Goal: Information Seeking & Learning: Learn about a topic

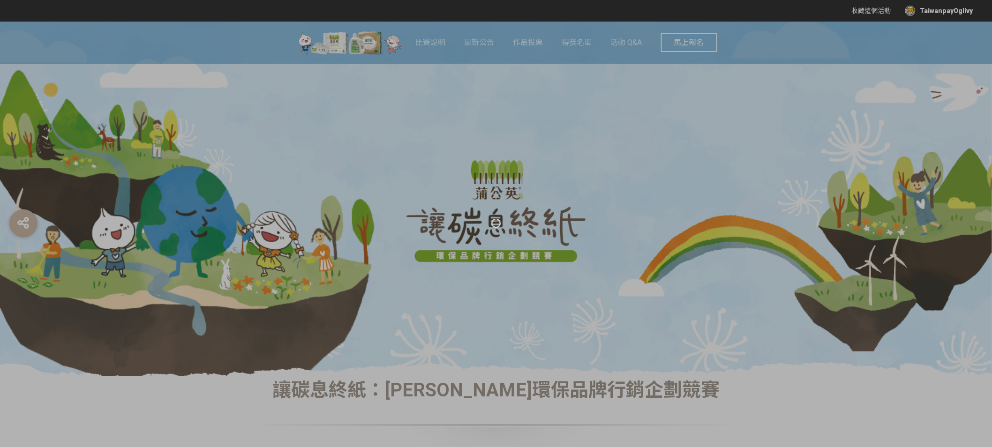
scroll to position [35, 0]
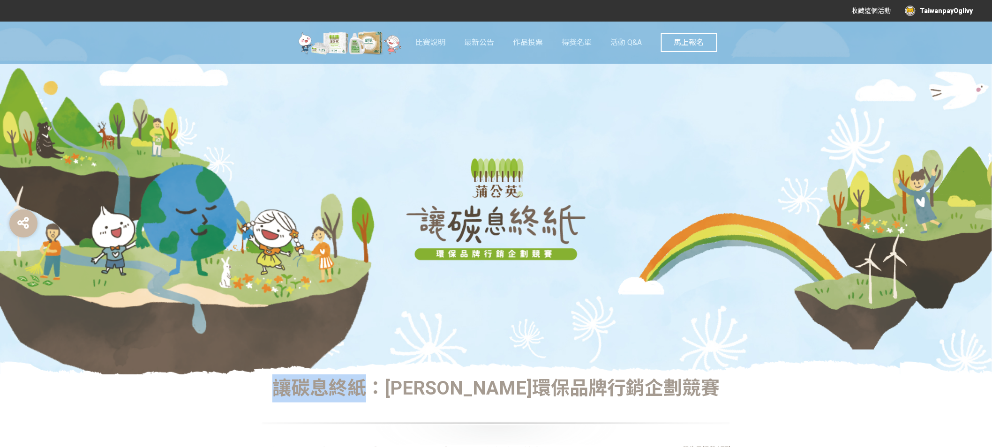
drag, startPoint x: 320, startPoint y: 390, endPoint x: 403, endPoint y: 389, distance: 83.0
click at [403, 389] on div "讓碳息終紙：蒲公英環保品牌行銷企劃競賽" at bounding box center [496, 388] width 469 height 28
copy div "讓碳息終紙"
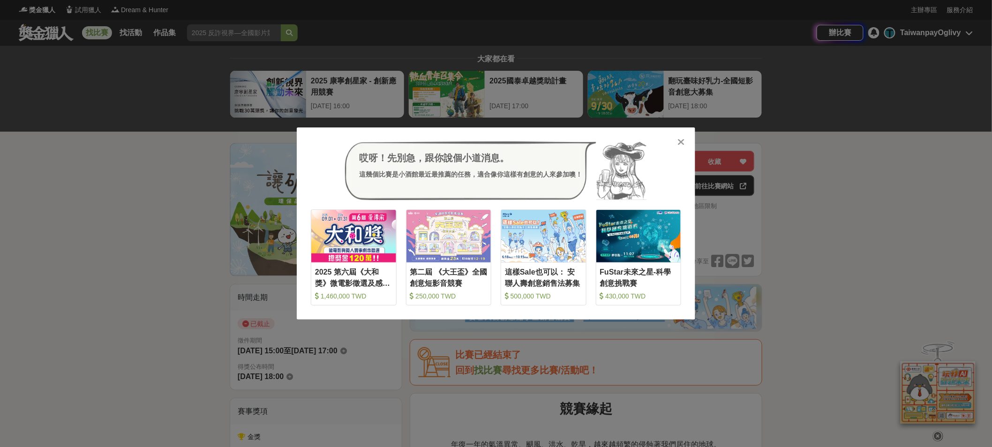
click at [680, 145] on icon at bounding box center [681, 141] width 7 height 9
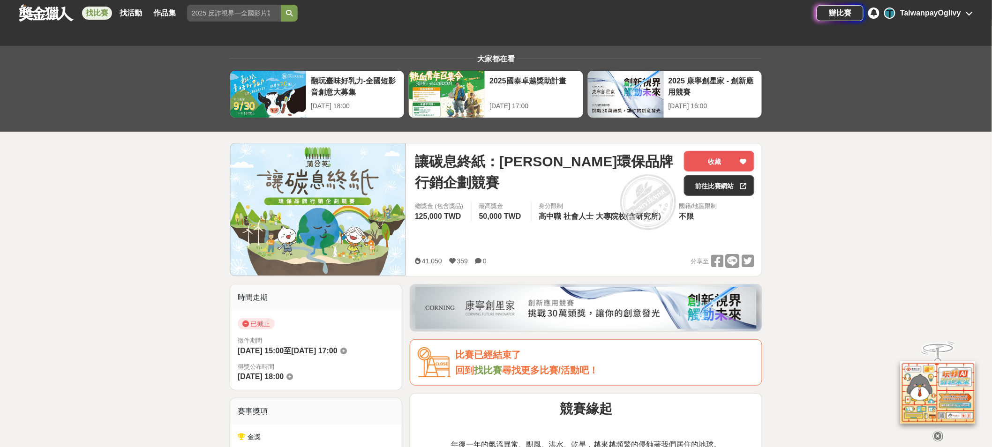
scroll to position [183, 0]
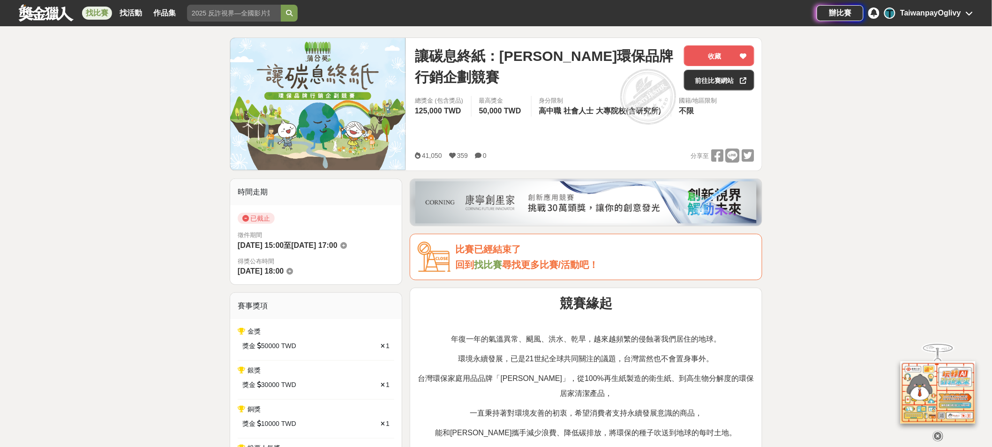
scroll to position [0, 0]
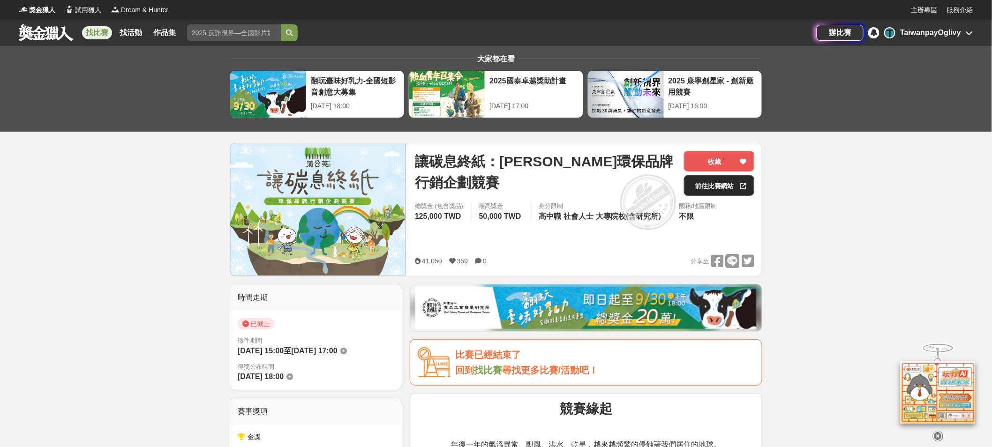
click at [729, 184] on link "前往比賽網站" at bounding box center [719, 185] width 70 height 21
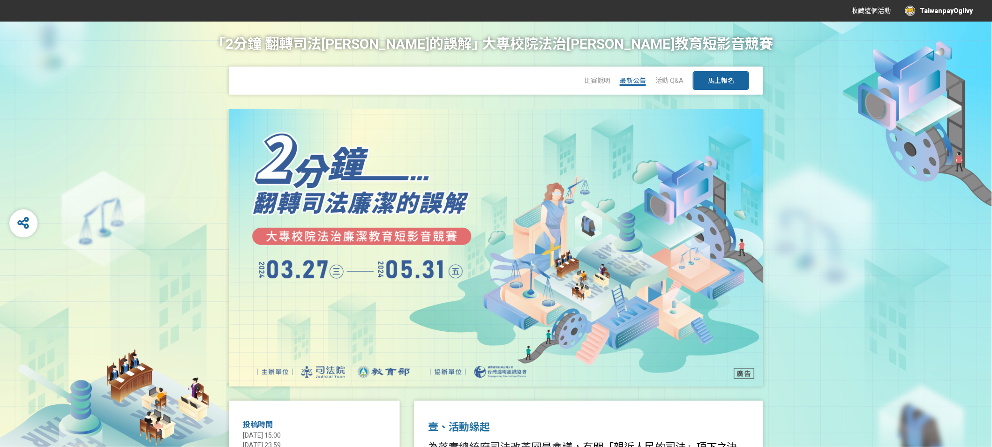
click at [636, 82] on span "最新公告" at bounding box center [633, 80] width 26 height 7
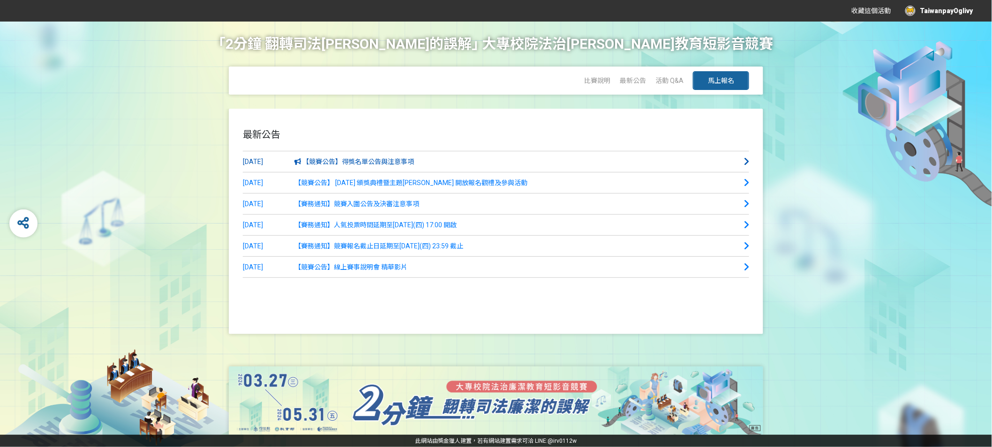
click at [434, 164] on link "2024-07-15 【競賽公告】得獎名單公告與注意事項" at bounding box center [496, 161] width 506 height 21
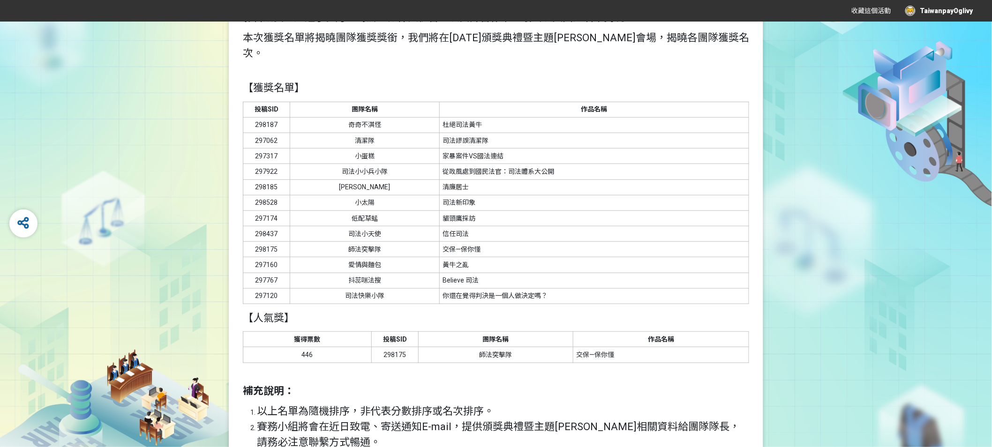
scroll to position [165, 0]
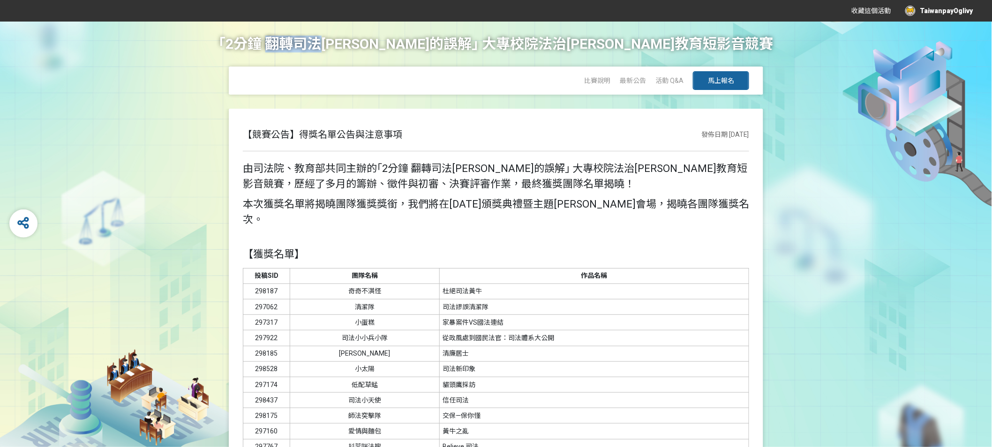
drag, startPoint x: 347, startPoint y: 43, endPoint x: 409, endPoint y: 45, distance: 61.5
click at [409, 45] on h1 "｢2分鐘 翻轉司法廉潔的誤解｣ 大專校院法治廉潔教育短影音競賽" at bounding box center [496, 44] width 554 height 45
copy h1 "翻轉司法"
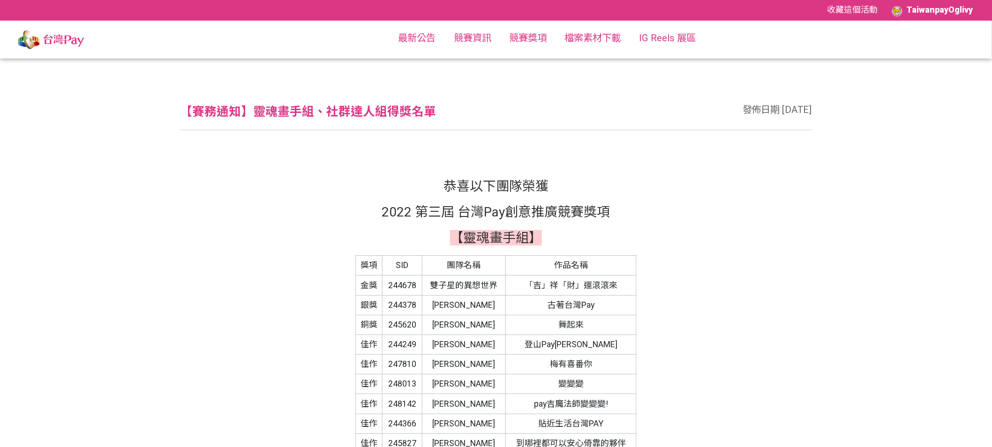
click at [65, 38] on img at bounding box center [51, 39] width 102 height 32
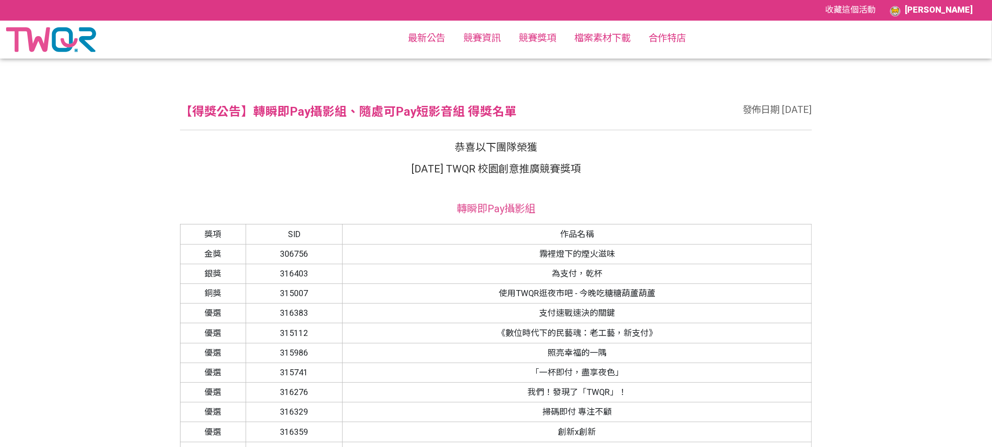
click at [60, 34] on img at bounding box center [51, 39] width 90 height 32
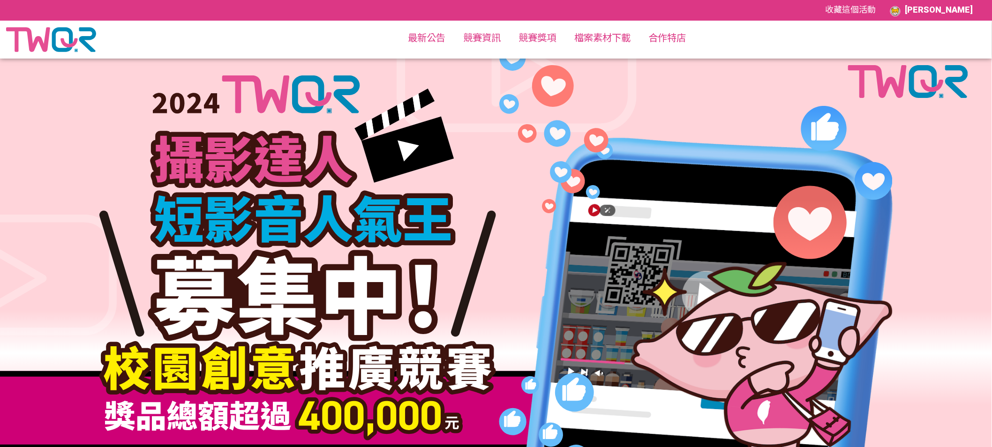
scroll to position [22, 0]
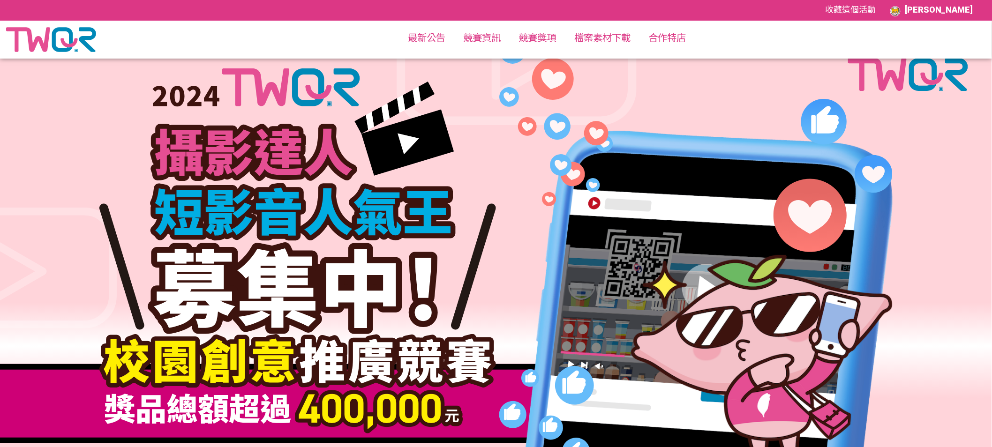
click at [0, 23] on link at bounding box center [51, 39] width 102 height 32
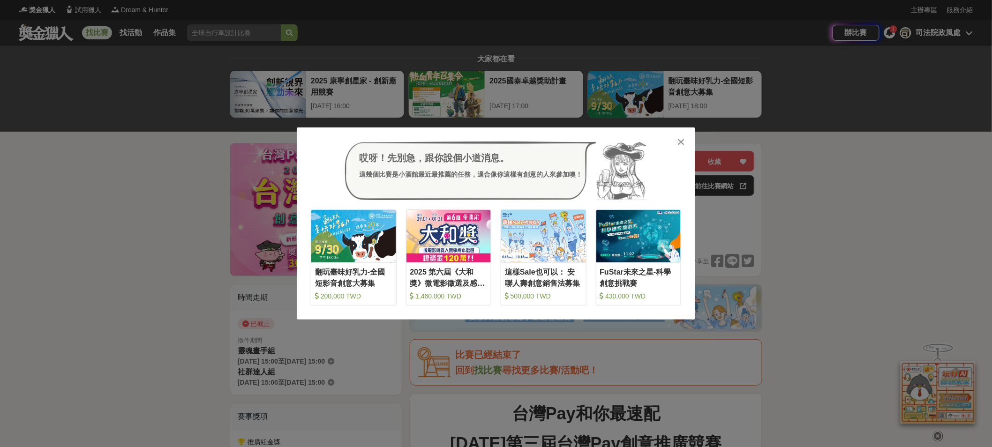
click at [678, 146] on icon at bounding box center [681, 141] width 7 height 9
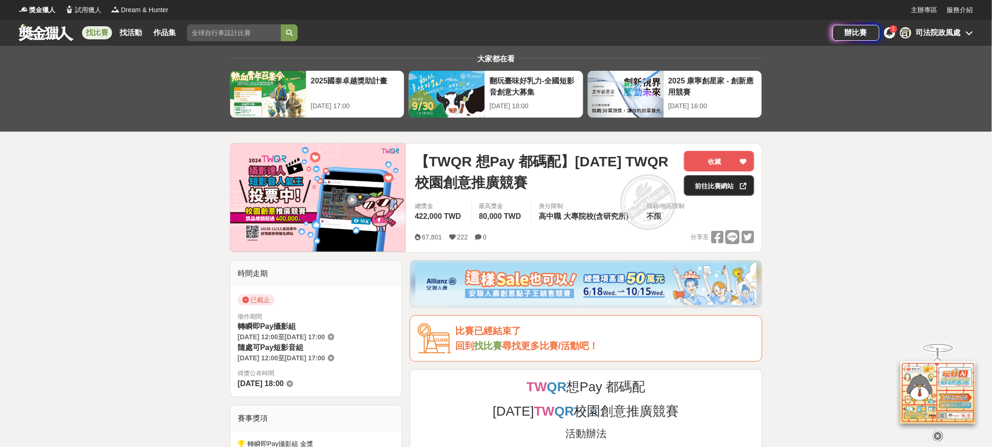
click at [744, 184] on icon at bounding box center [743, 186] width 7 height 7
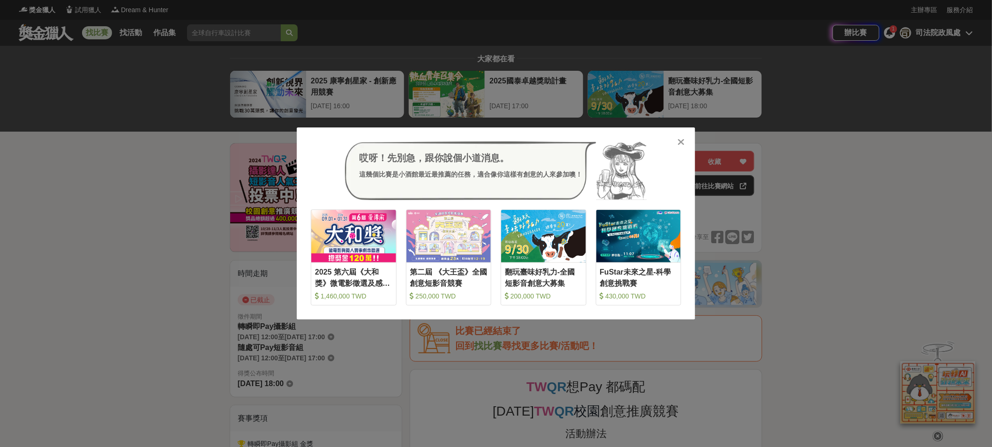
click at [680, 141] on icon at bounding box center [681, 141] width 7 height 9
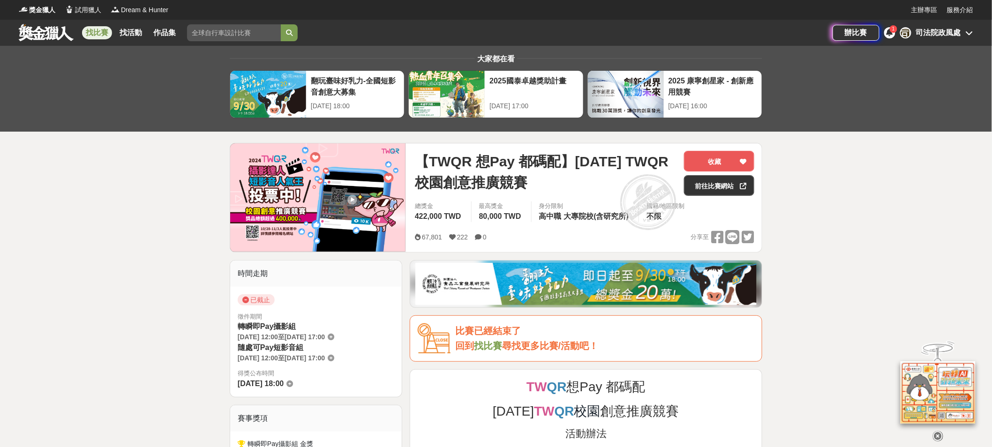
click at [464, 167] on span "【TWQR 想Pay 都碼配】[DATE] TWQR 校園創意推廣競賽" at bounding box center [546, 172] width 262 height 42
drag, startPoint x: 431, startPoint y: 157, endPoint x: 556, endPoint y: 166, distance: 126.0
click at [556, 166] on span "【TWQR 想Pay 都碼配】[DATE] TWQR 校園創意推廣競賽" at bounding box center [546, 172] width 262 height 42
copy span "TWQR 想Pay 都碼配"
click at [617, 195] on span at bounding box center [648, 202] width 78 height 78
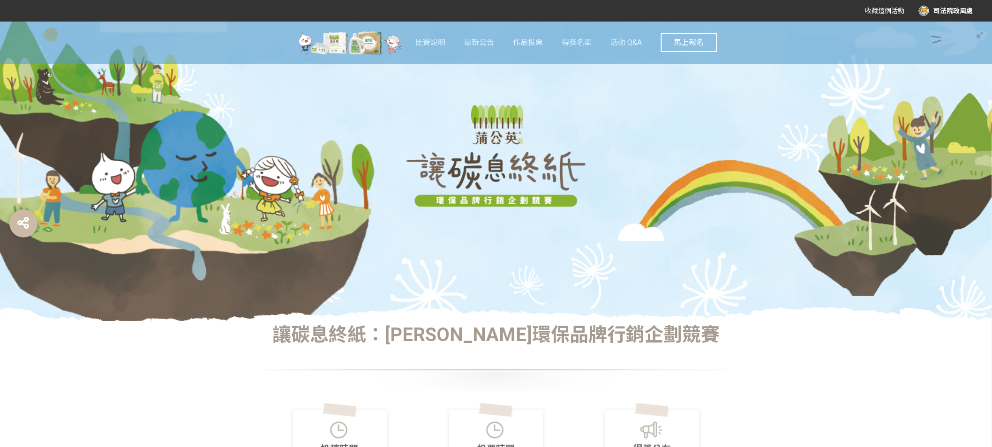
scroll to position [93, 0]
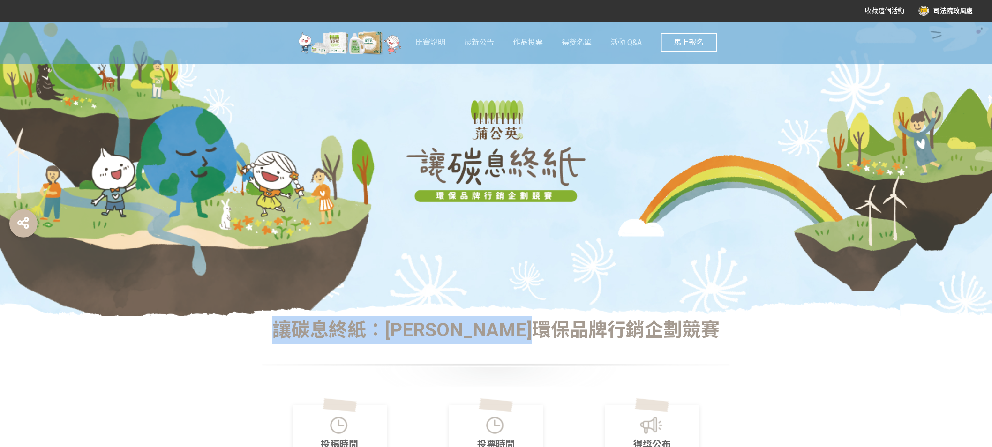
drag, startPoint x: 322, startPoint y: 326, endPoint x: 671, endPoint y: 335, distance: 349.3
click at [671, 335] on div "讓碳息終紙：蒲公英環保品牌行銷企劃競賽" at bounding box center [496, 330] width 469 height 28
copy div "讓碳息終紙：蒲公英環保品牌行銷企劃競賽"
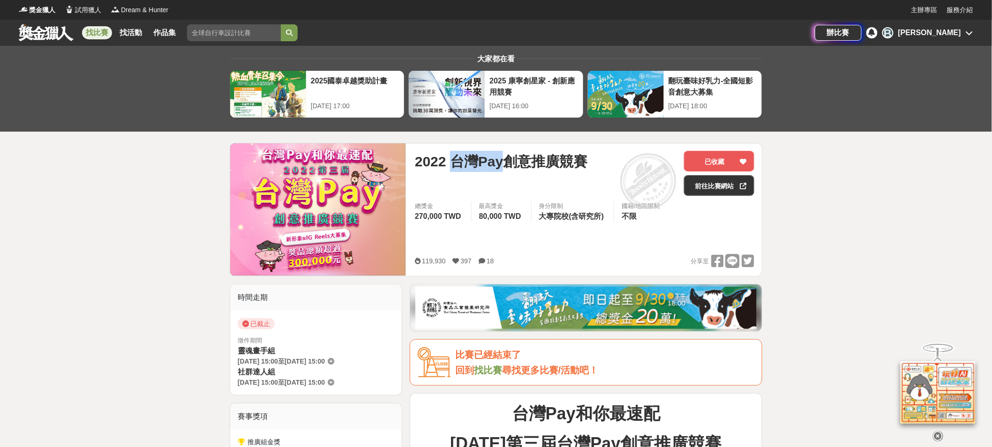
drag, startPoint x: 453, startPoint y: 162, endPoint x: 506, endPoint y: 164, distance: 52.5
click at [506, 164] on span "2022 台灣Pay創意推廣競賽" at bounding box center [501, 161] width 172 height 21
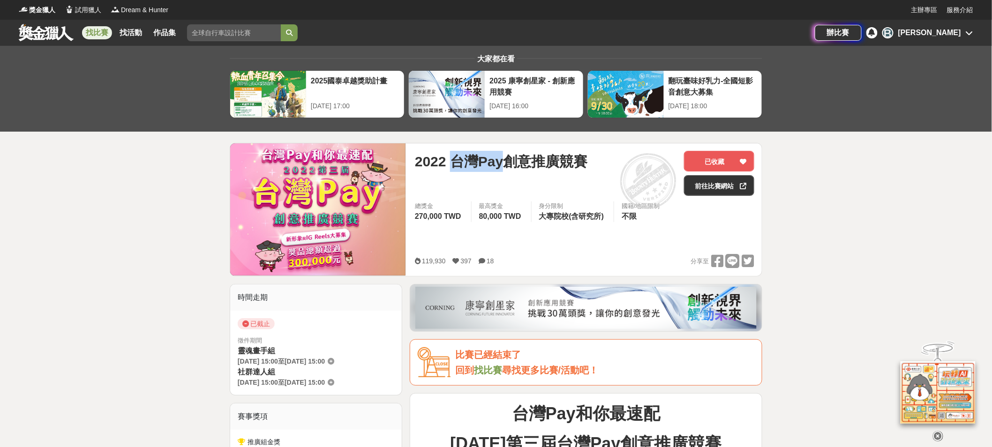
click at [459, 164] on span "2022 台灣Pay創意推廣競賽" at bounding box center [501, 161] width 172 height 21
drag, startPoint x: 475, startPoint y: 165, endPoint x: 500, endPoint y: 165, distance: 24.4
click at [500, 165] on span "2022 台灣Pay創意推廣競賽" at bounding box center [501, 161] width 172 height 21
copy span "台灣Pay"
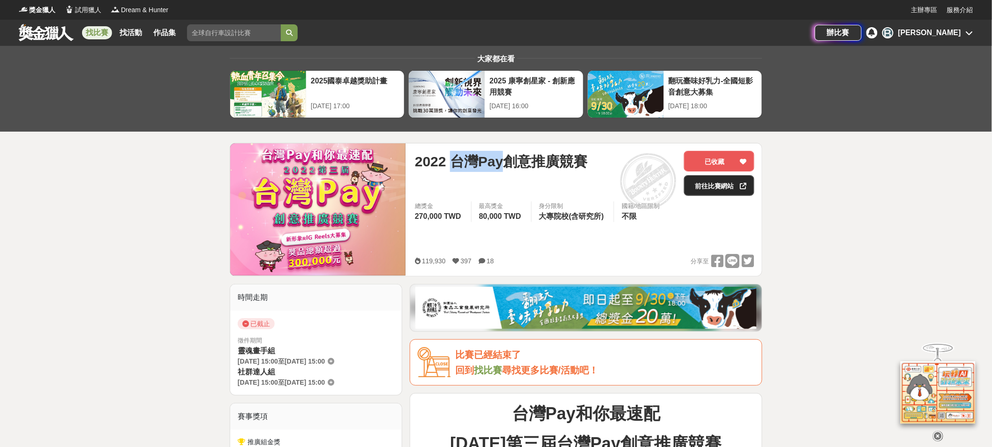
click at [736, 191] on link "前往比賽網站" at bounding box center [719, 185] width 70 height 21
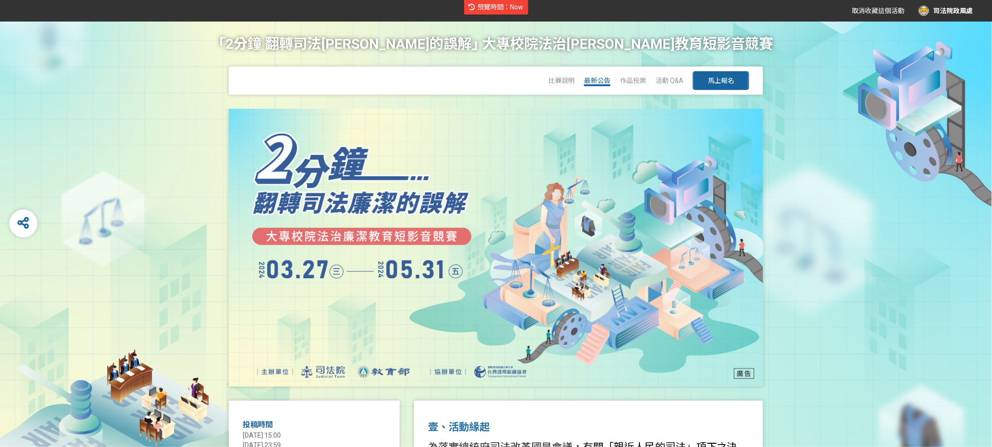
click at [605, 79] on span "最新公告" at bounding box center [597, 80] width 26 height 7
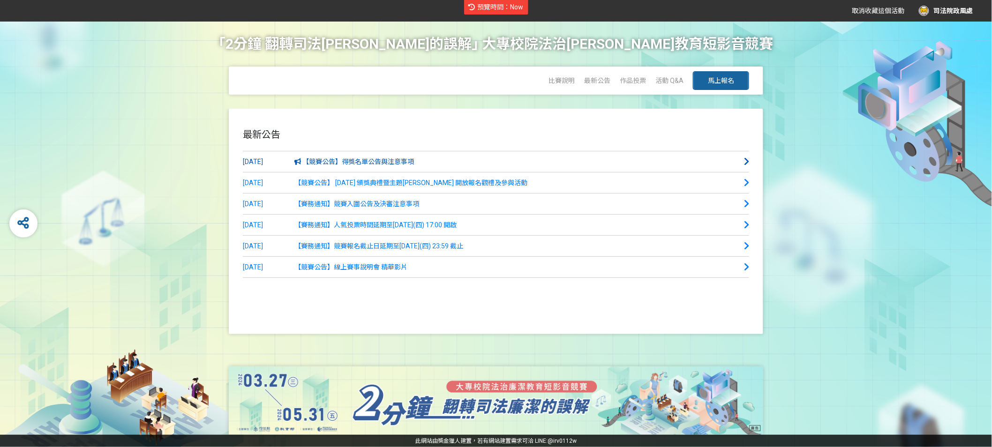
click at [371, 164] on span "【競賽公告】得獎名單公告與注意事項" at bounding box center [354, 161] width 120 height 7
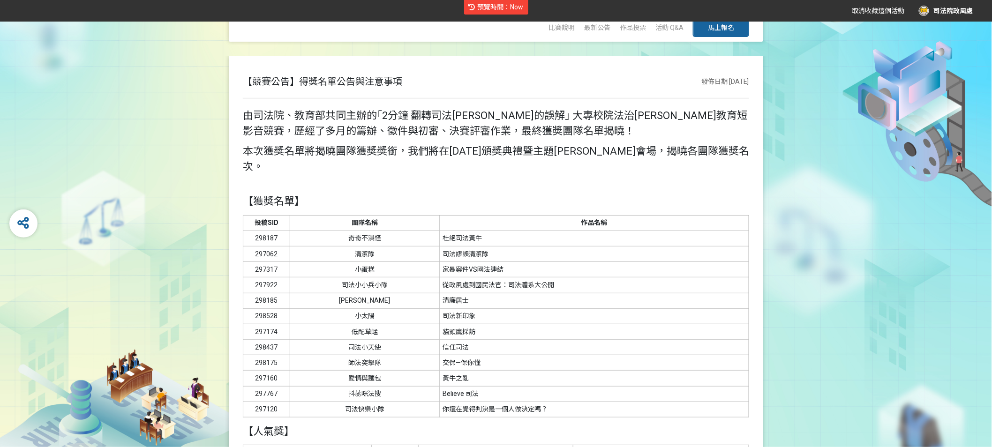
scroll to position [61, 0]
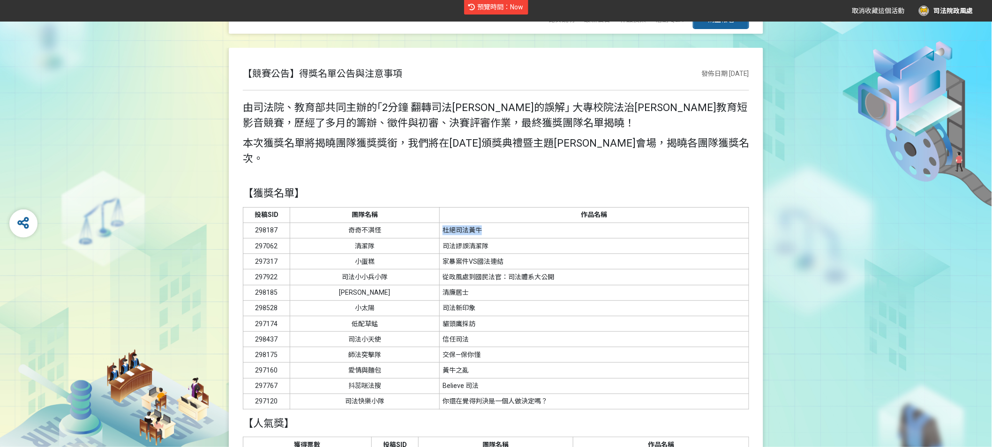
drag, startPoint x: 434, startPoint y: 212, endPoint x: 482, endPoint y: 213, distance: 47.8
click at [482, 223] on td "杜絕司法黃牛" at bounding box center [594, 230] width 309 height 15
copy td "杜絕司法黃牛"
click at [265, 238] on td "297062" at bounding box center [266, 245] width 47 height 15
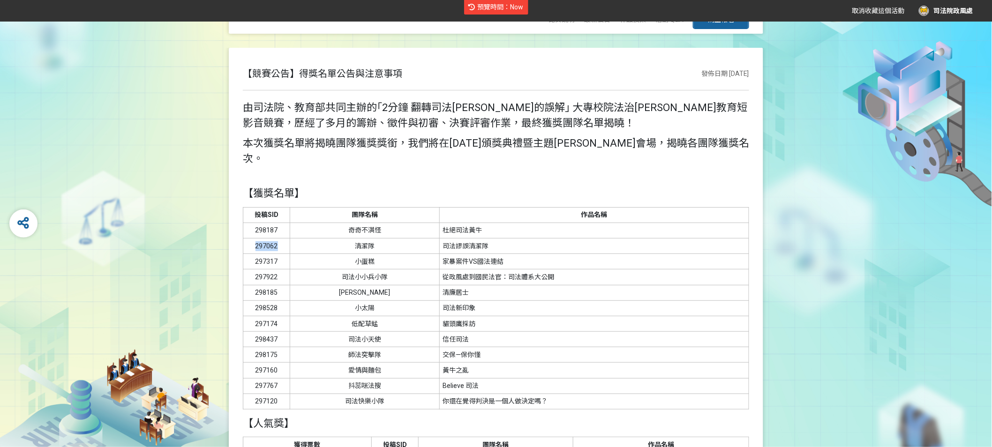
copy td "297062"
click at [269, 254] on td "297317" at bounding box center [266, 261] width 47 height 15
copy td "297317"
click at [269, 316] on td "297174" at bounding box center [266, 323] width 47 height 15
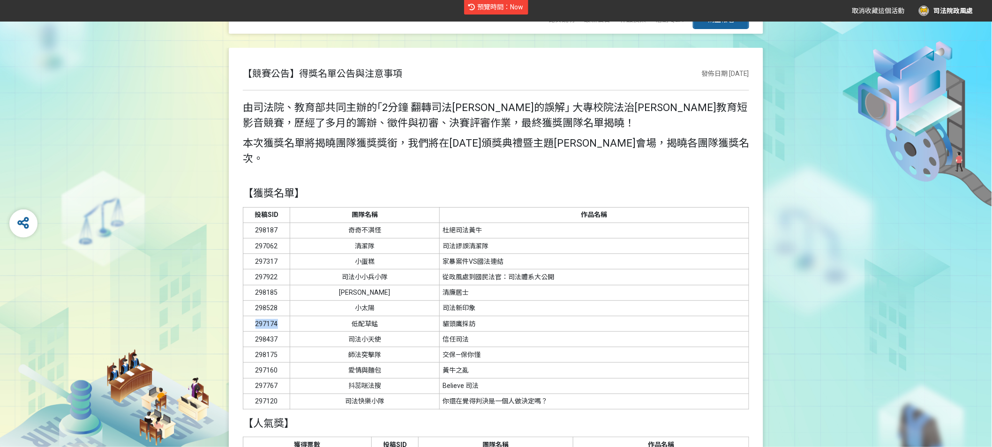
click at [269, 316] on td "297174" at bounding box center [266, 323] width 47 height 15
copy td "297174"
click at [266, 285] on td "298185" at bounding box center [266, 292] width 47 height 15
copy td "298185"
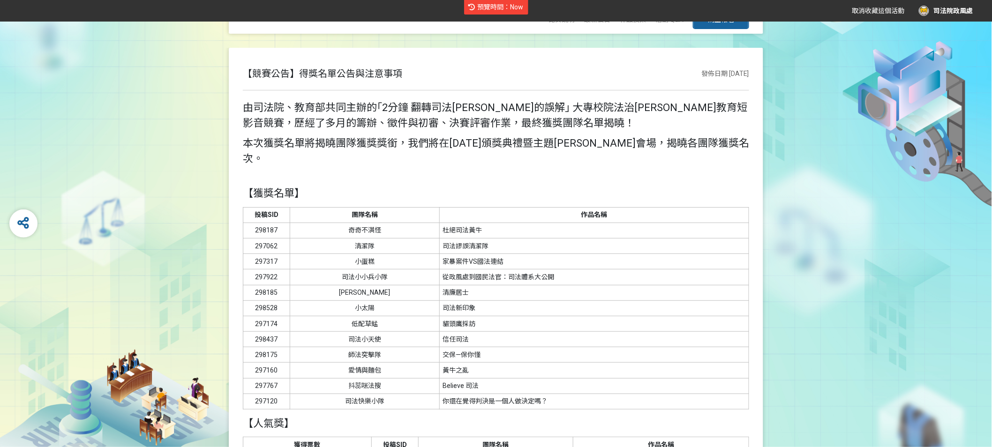
click at [269, 316] on td "297174" at bounding box center [266, 323] width 47 height 15
copy td "297174"
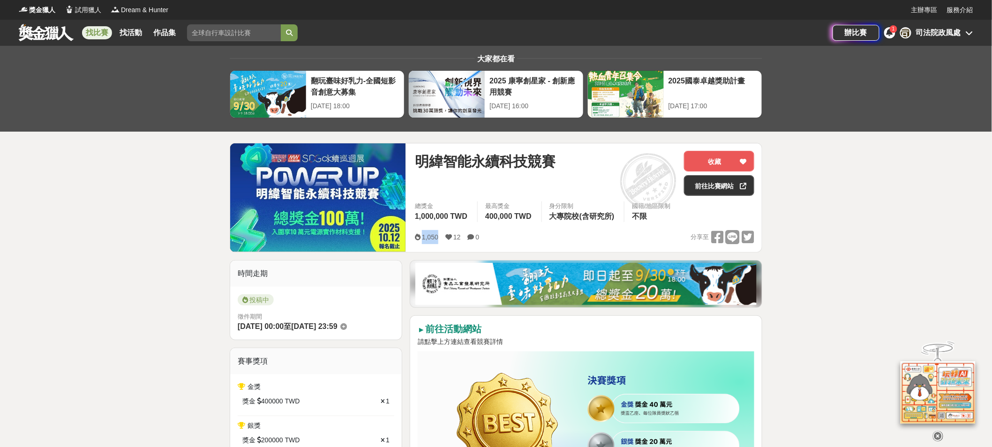
drag, startPoint x: 424, startPoint y: 235, endPoint x: 437, endPoint y: 236, distance: 13.6
click at [437, 236] on span "1,050" at bounding box center [430, 236] width 16 height 7
copy span "1,050"
